Goal: Information Seeking & Learning: Learn about a topic

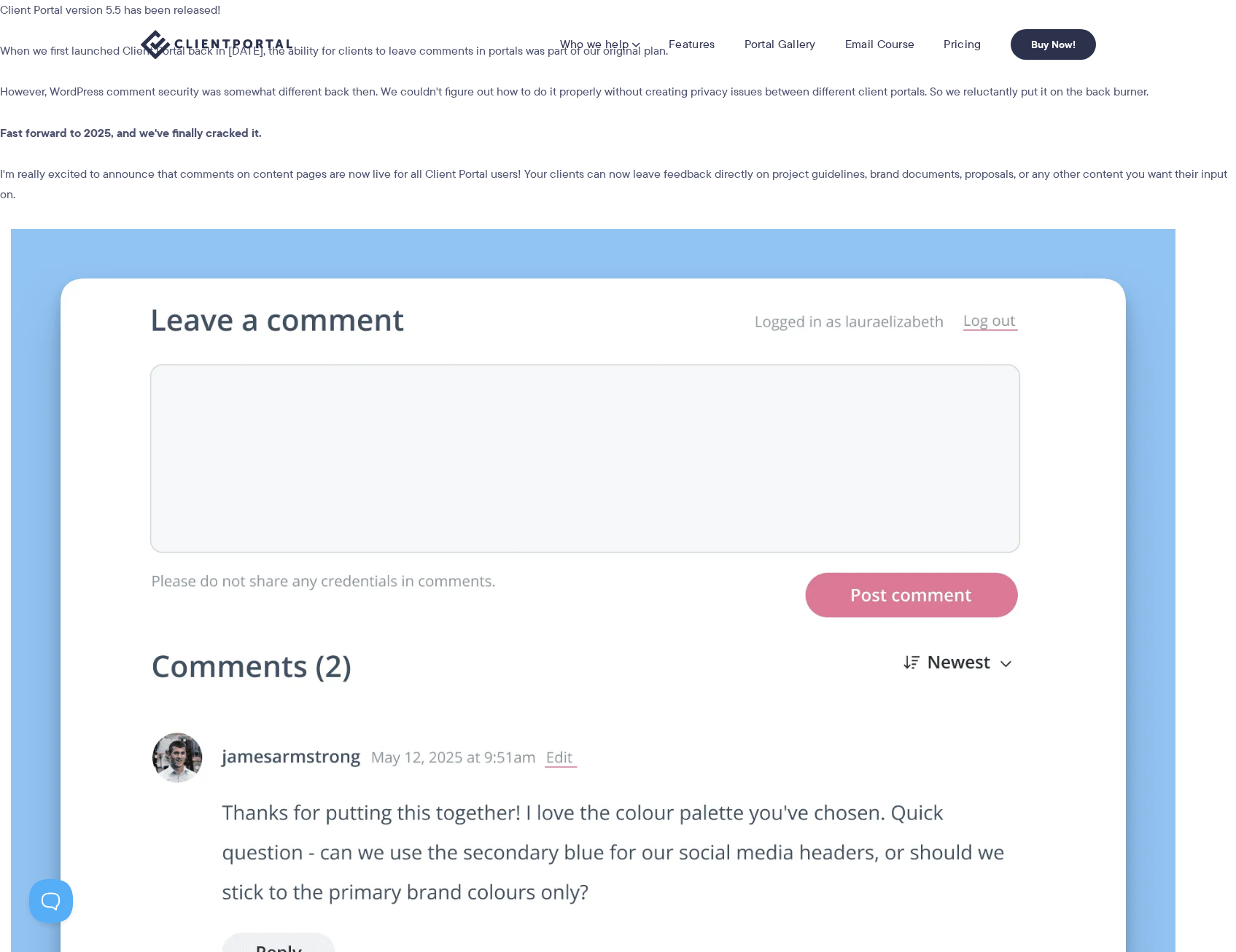
click at [232, 38] on img at bounding box center [216, 45] width 152 height 30
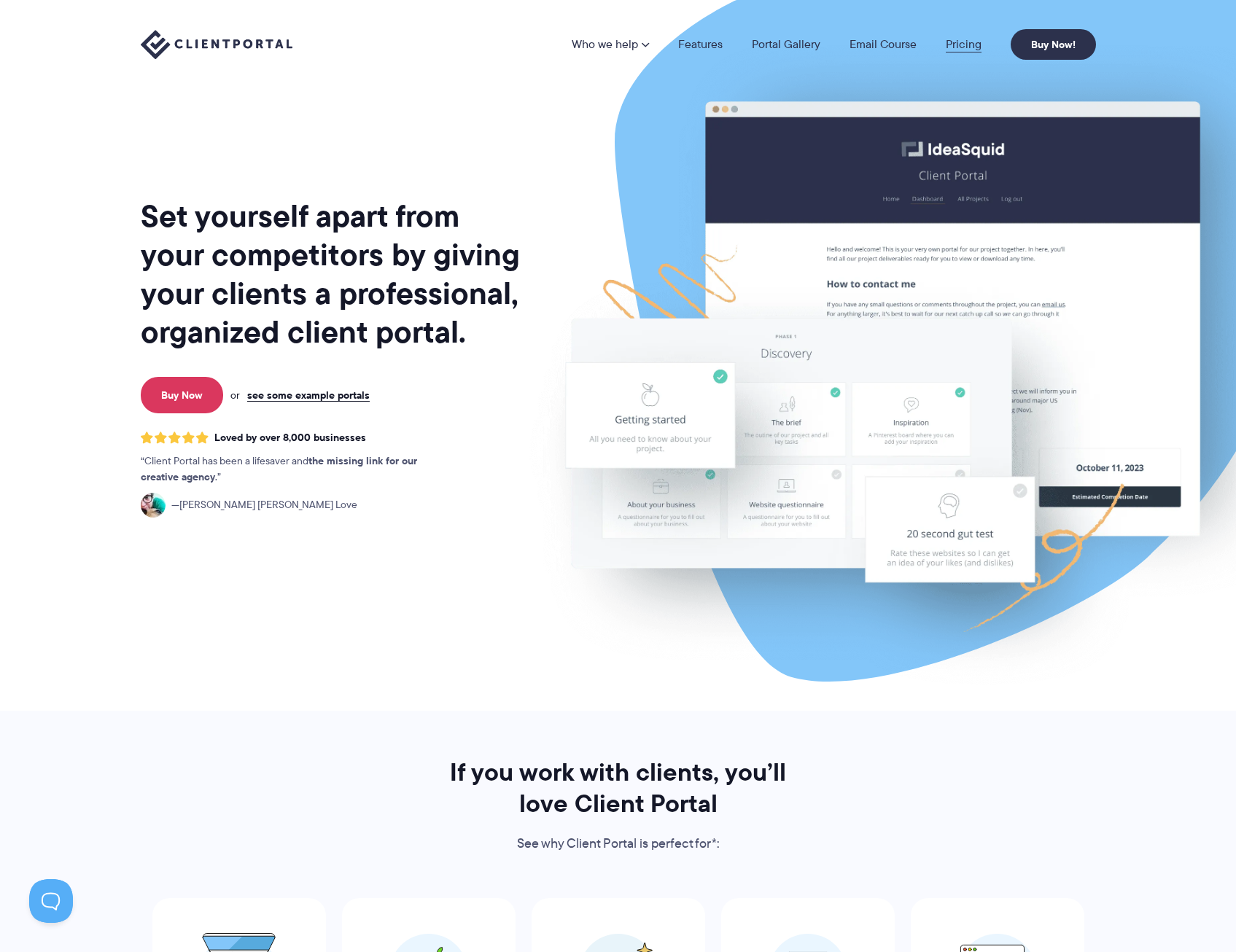
click at [962, 40] on link "Pricing" at bounding box center [963, 44] width 36 height 12
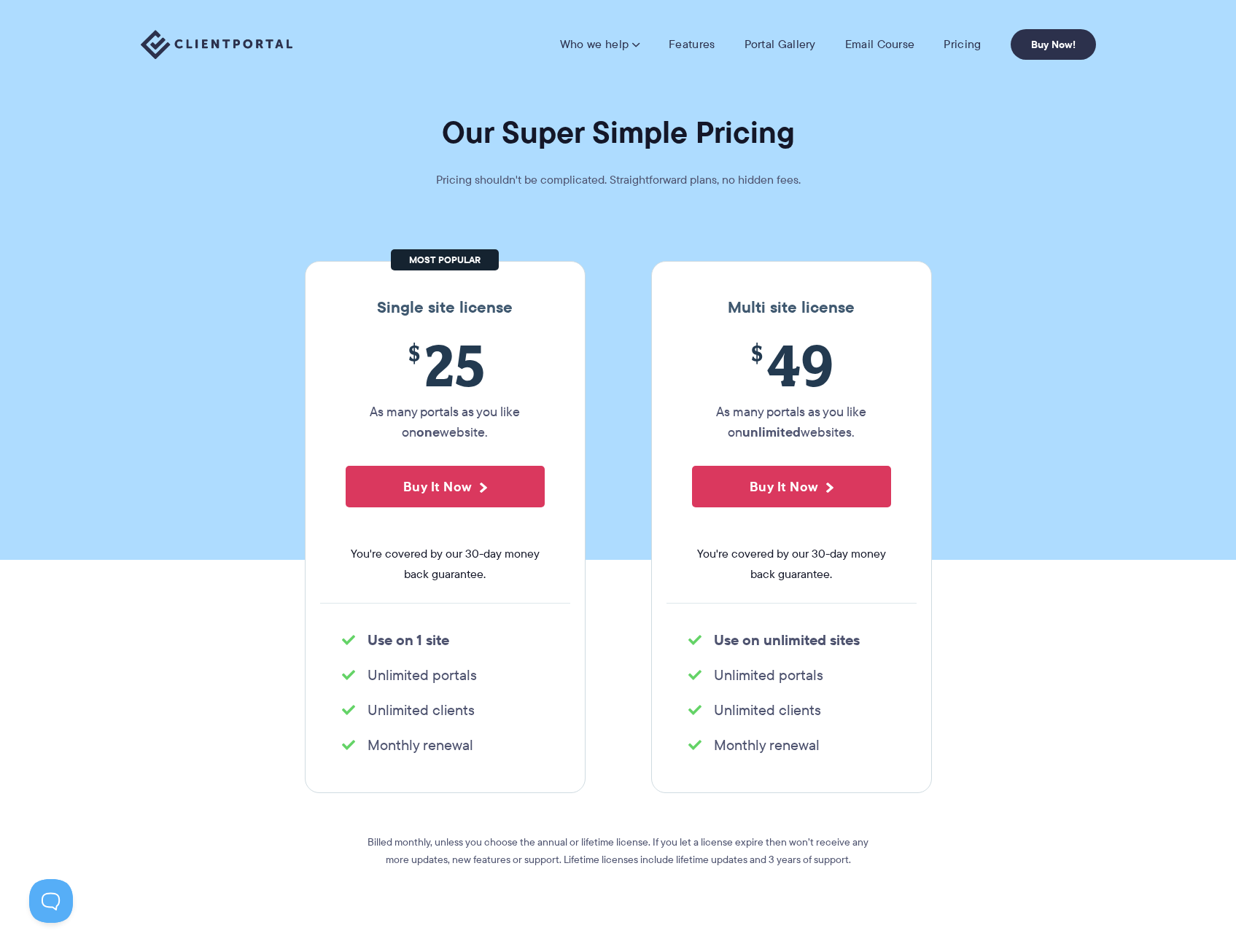
click at [693, 34] on nav "Who we help Who we help View pricing Agencies See how Client Portal can help gi…" at bounding box center [828, 44] width 536 height 31
click at [693, 42] on link "Features" at bounding box center [692, 44] width 46 height 14
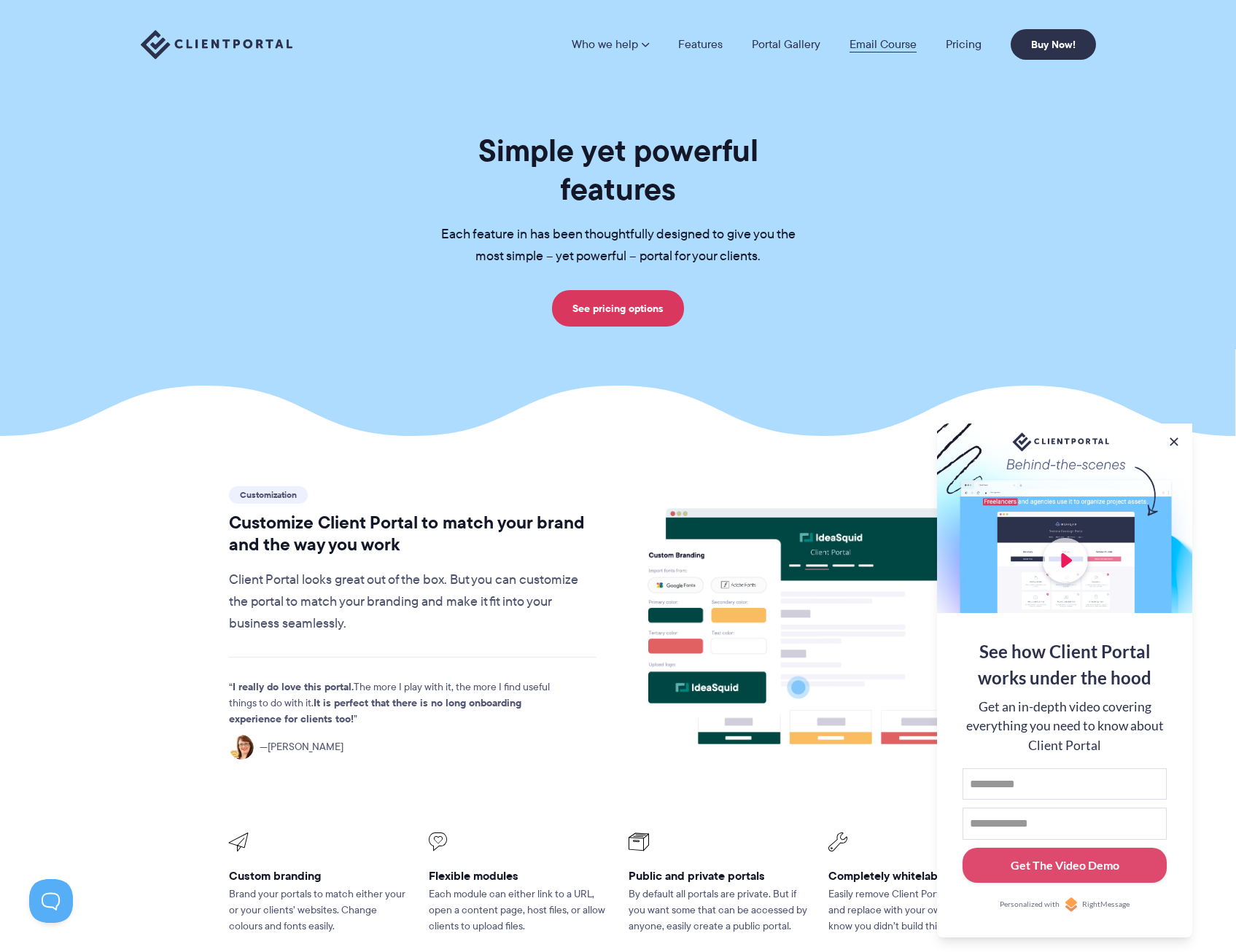
click at [892, 43] on link "Email Course" at bounding box center [883, 44] width 67 height 12
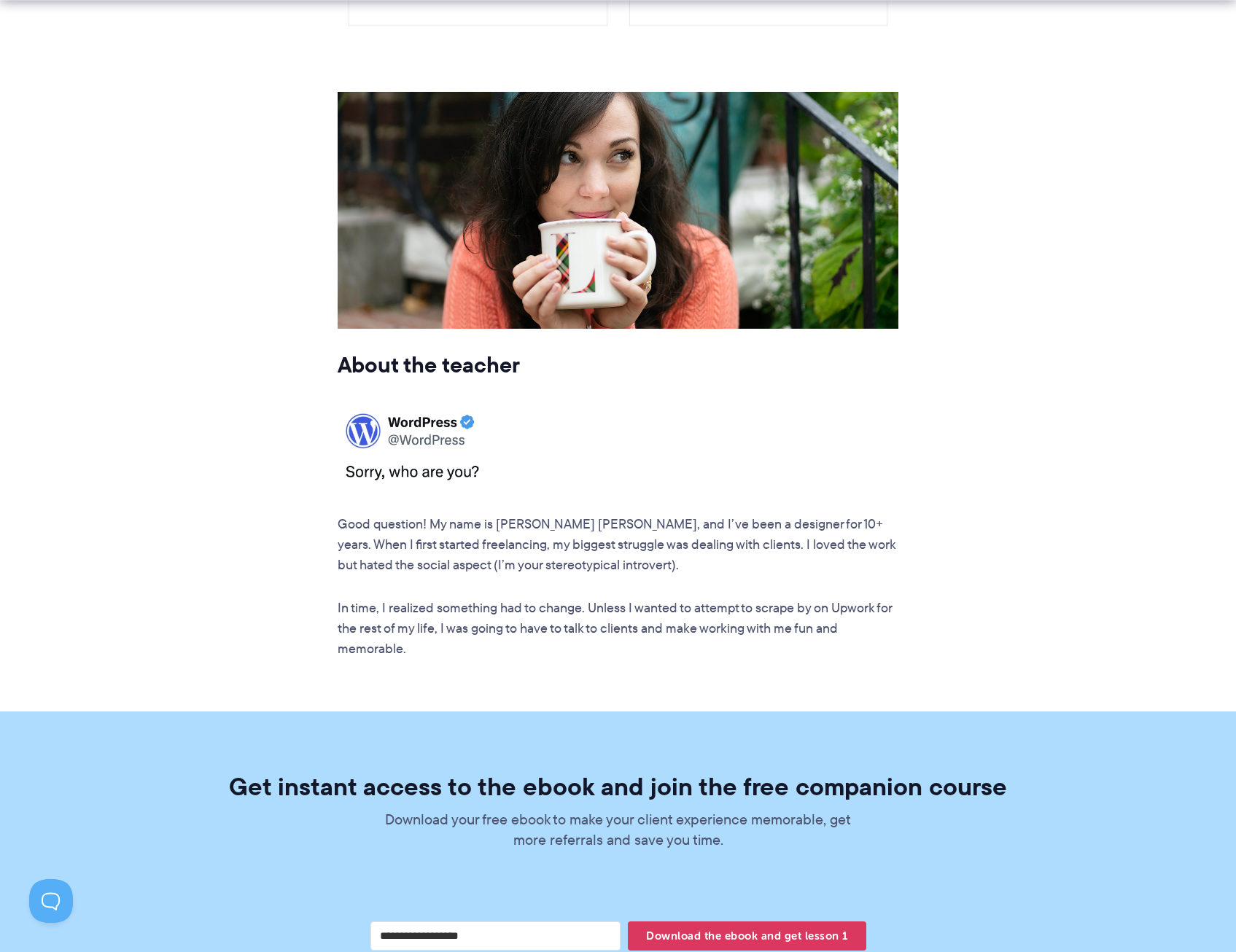
scroll to position [2260, 0]
